Goal: Check status: Check status

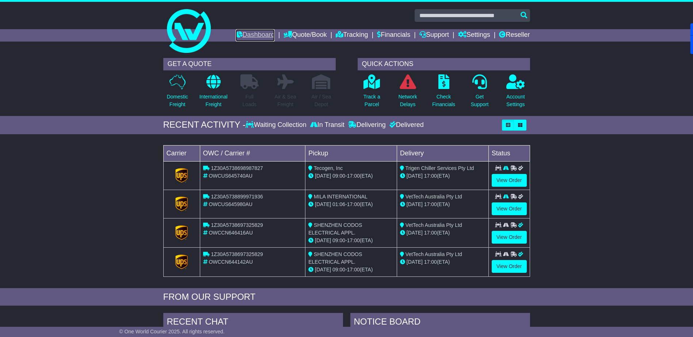
drag, startPoint x: 0, startPoint y: 0, endPoint x: 248, endPoint y: 34, distance: 250.6
click at [248, 34] on link "Dashboard" at bounding box center [255, 35] width 39 height 12
click at [520, 30] on link "Reseller" at bounding box center [514, 35] width 31 height 12
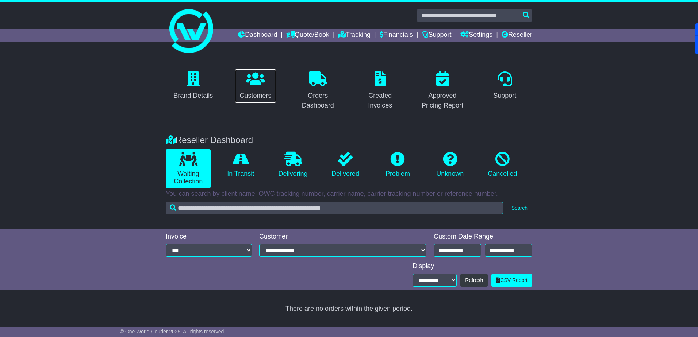
click at [259, 88] on link "Customers" at bounding box center [255, 86] width 41 height 34
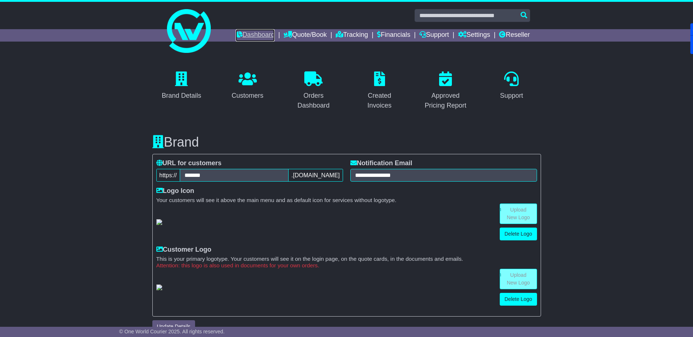
click at [244, 35] on link "Dashboard" at bounding box center [255, 35] width 39 height 12
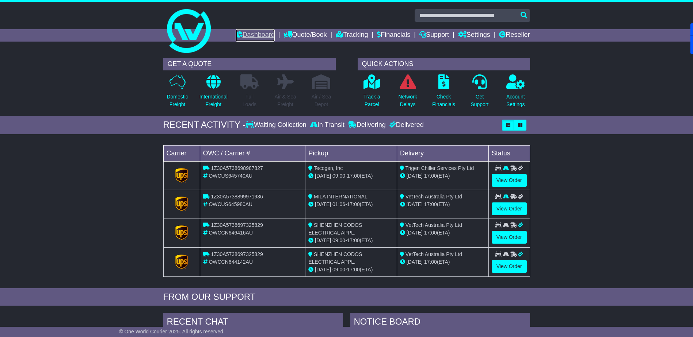
click at [251, 34] on link "Dashboard" at bounding box center [255, 35] width 39 height 12
